Goal: Navigation & Orientation: Find specific page/section

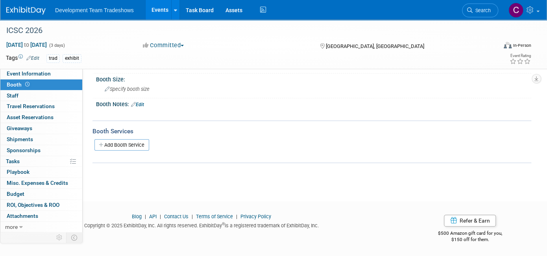
click at [160, 9] on link "Events" at bounding box center [160, 10] width 29 height 20
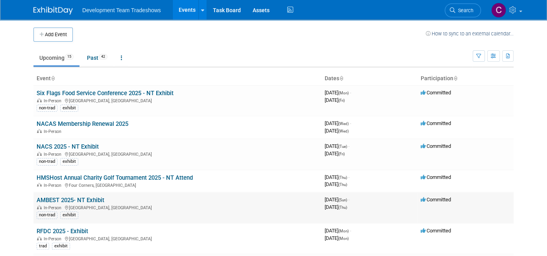
click at [62, 198] on link "AMBEST 2025- NT Exhibit" at bounding box center [71, 200] width 68 height 7
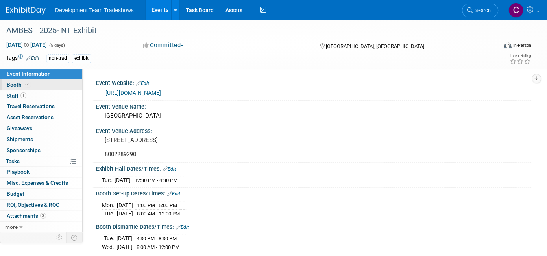
click at [13, 81] on span "Booth" at bounding box center [19, 84] width 24 height 6
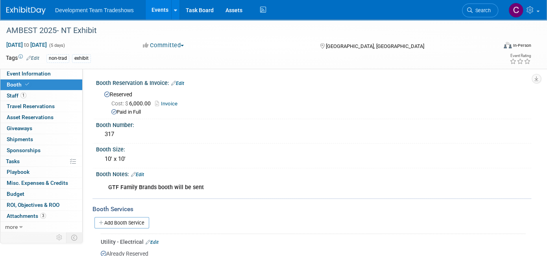
click at [160, 7] on link "Events" at bounding box center [160, 10] width 29 height 20
